Goal: Information Seeking & Learning: Learn about a topic

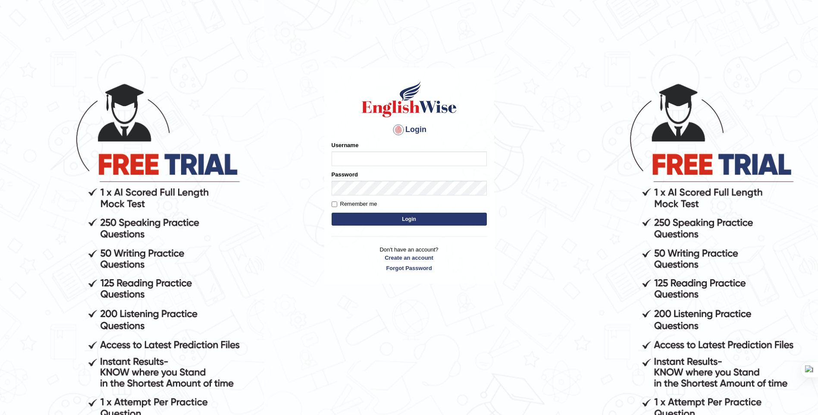
type input "zorbaenglish"
drag, startPoint x: 427, startPoint y: 218, endPoint x: 433, endPoint y: 219, distance: 6.1
click at [427, 218] on button "Login" at bounding box center [409, 219] width 155 height 13
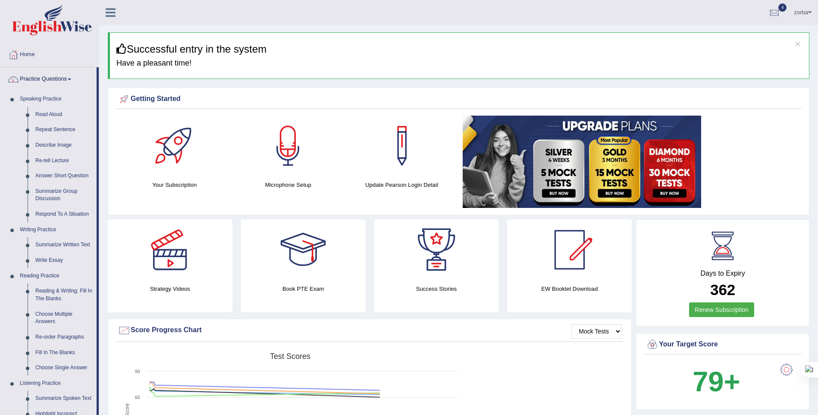
click at [67, 78] on link "Practice Questions" at bounding box center [48, 78] width 96 height 22
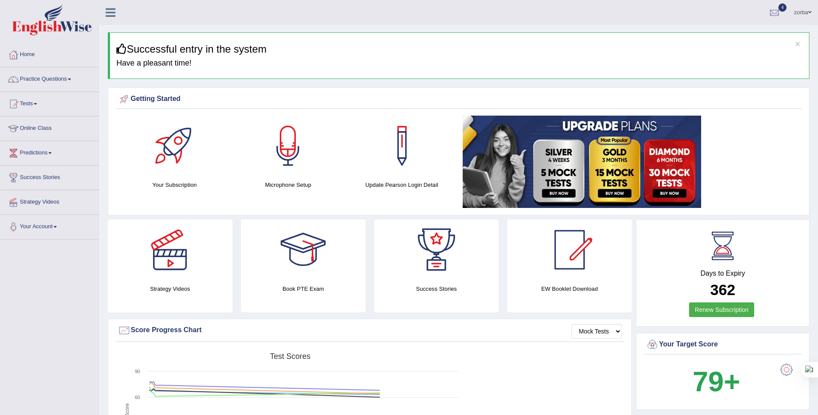
click at [69, 78] on link "Practice Questions" at bounding box center [49, 78] width 98 height 22
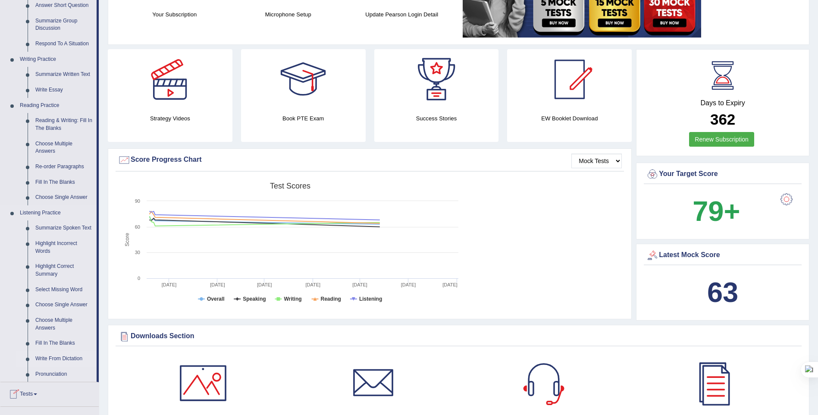
scroll to position [216, 0]
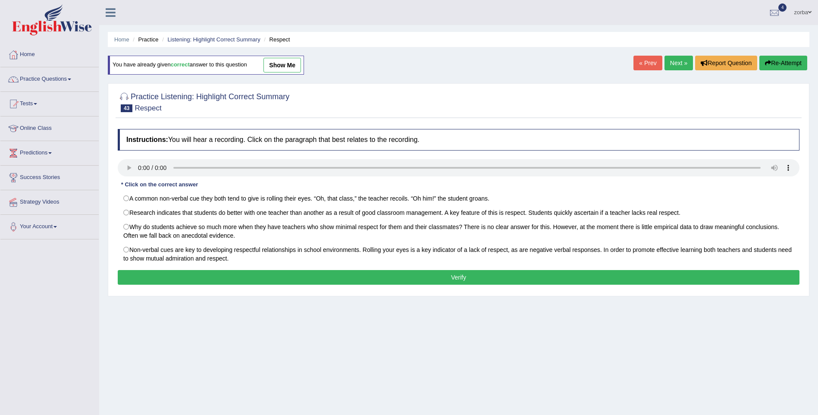
click at [672, 63] on link "Next »" at bounding box center [679, 63] width 28 height 15
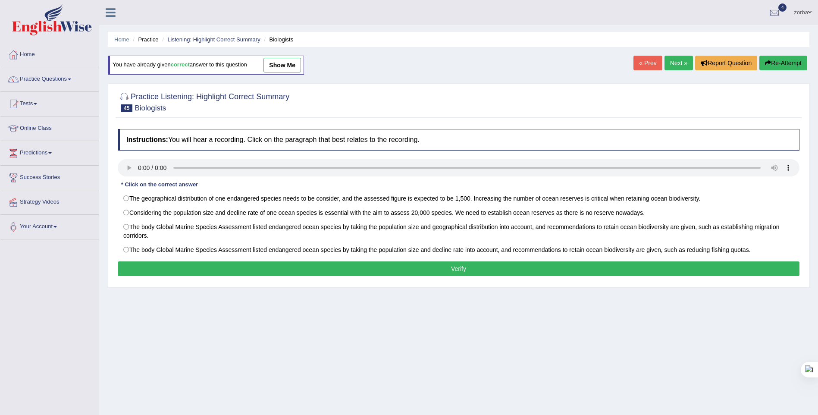
click at [646, 63] on link "« Prev" at bounding box center [648, 63] width 28 height 15
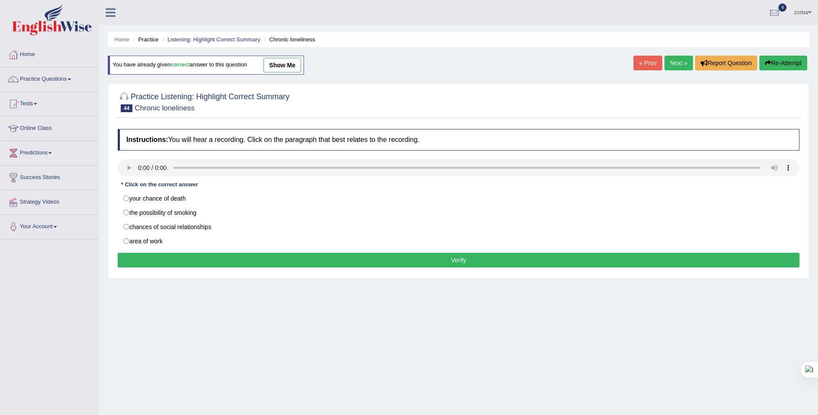
click at [651, 63] on link "« Prev" at bounding box center [648, 63] width 28 height 15
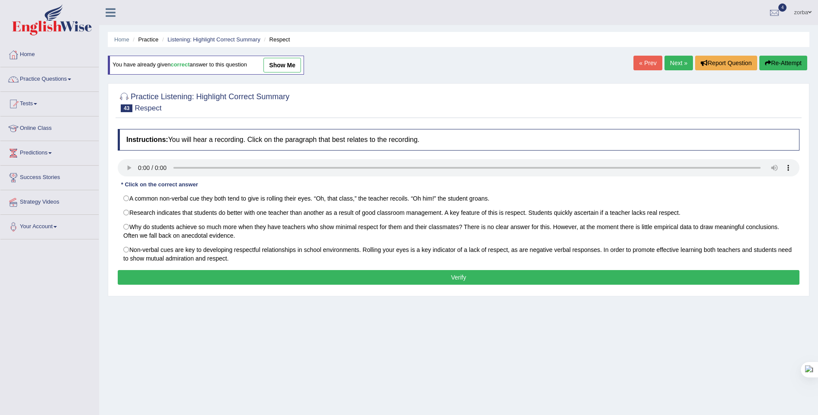
click at [670, 68] on link "Next »" at bounding box center [679, 63] width 28 height 15
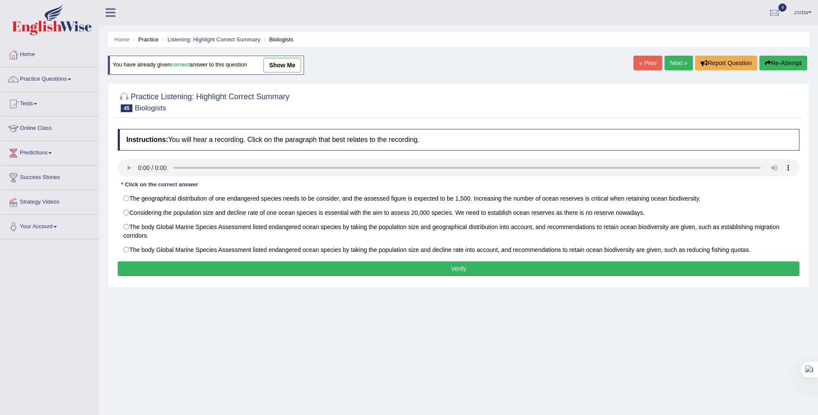
click at [681, 58] on link "Next »" at bounding box center [679, 63] width 28 height 15
